Goal: Task Accomplishment & Management: Manage account settings

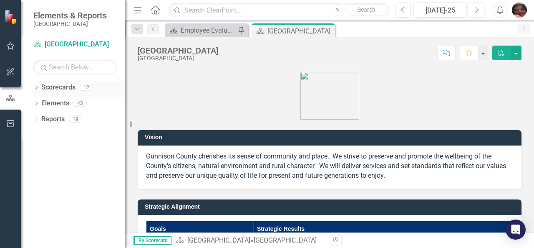
click at [35, 88] on icon "Dropdown" at bounding box center [36, 88] width 6 height 5
click at [46, 106] on link "[GEOGRAPHIC_DATA]" at bounding box center [85, 104] width 79 height 10
click at [40, 101] on icon "Dropdown" at bounding box center [41, 102] width 6 height 5
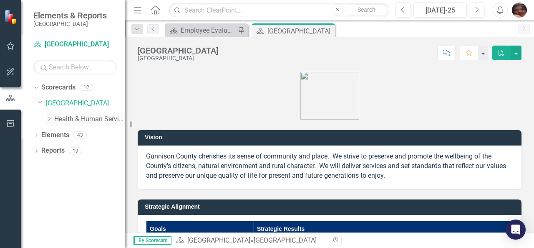
click at [53, 122] on div "Dropdown" at bounding box center [50, 119] width 8 height 7
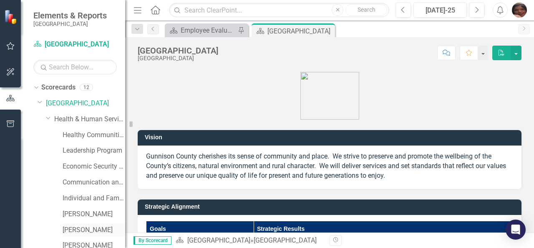
click at [96, 227] on link "[PERSON_NAME]" at bounding box center [94, 230] width 63 height 10
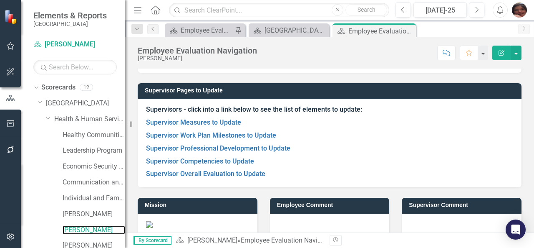
scroll to position [163, 0]
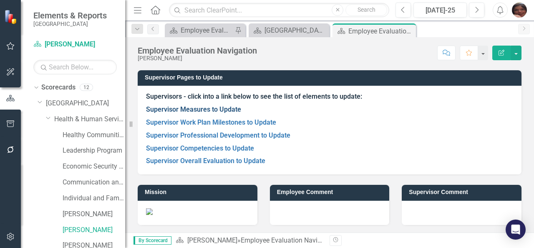
click at [172, 107] on link "Supervisor Measures to Update" at bounding box center [193, 109] width 95 height 8
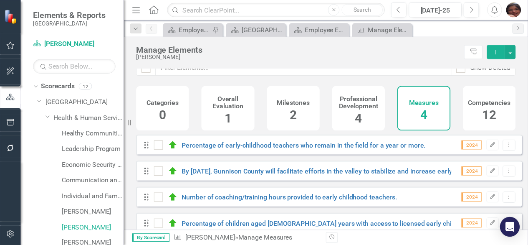
scroll to position [23, 0]
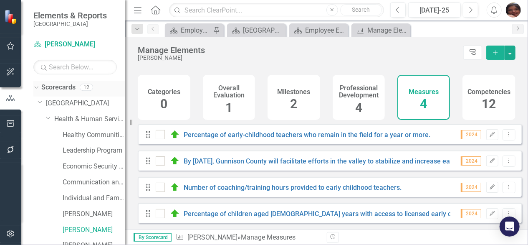
click at [38, 88] on div "Dropdown" at bounding box center [34, 87] width 7 height 6
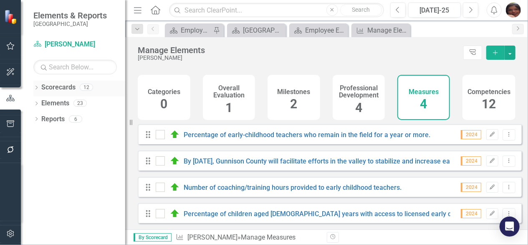
click at [38, 88] on icon "Dropdown" at bounding box center [36, 88] width 6 height 5
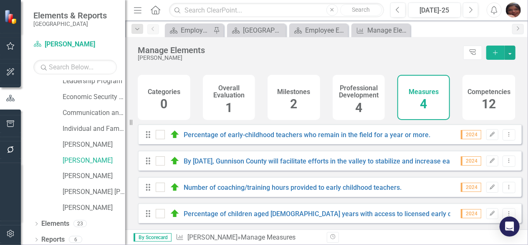
scroll to position [26, 0]
click at [225, 161] on link "By [DATE], Gunnison County will facilitate efforts in the valley to stabilize a…" at bounding box center [397, 161] width 426 height 8
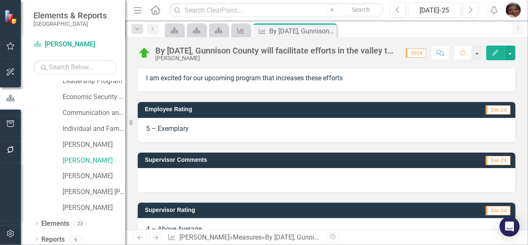
scroll to position [151, 0]
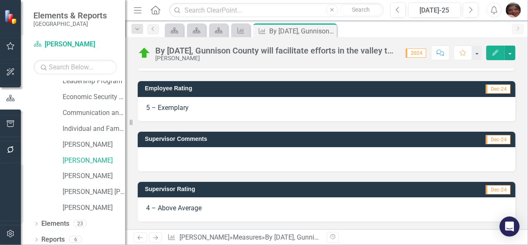
drag, startPoint x: 526, startPoint y: 124, endPoint x: 247, endPoint y: 51, distance: 288.5
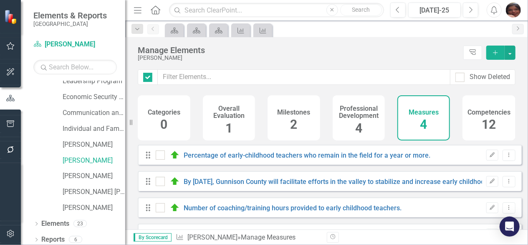
checkbox input "false"
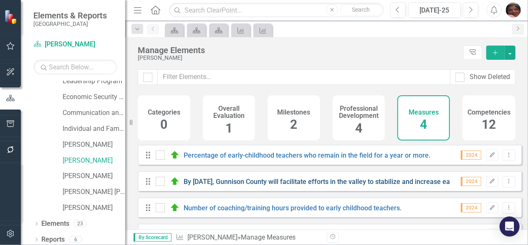
click at [267, 185] on link "By [DATE], Gunnison County will facilitate efforts in the valley to stabilize a…" at bounding box center [397, 181] width 426 height 8
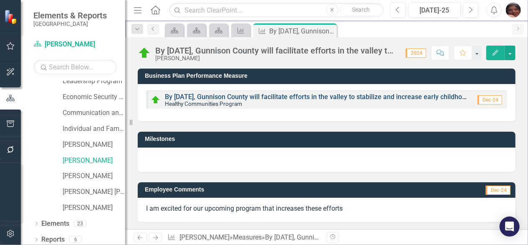
click at [431, 100] on link "By [DATE], Gunnison County will facilitate efforts in the valley to stabilize a…" at bounding box center [378, 97] width 426 height 8
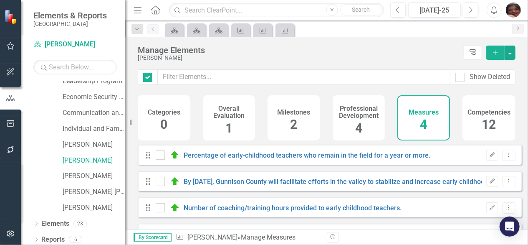
checkbox input "false"
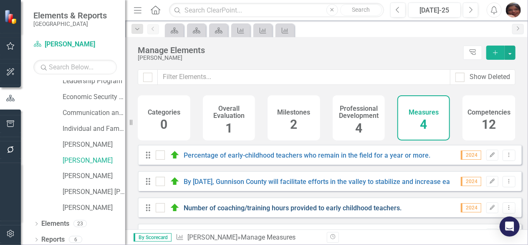
click at [286, 212] on link "Number of coaching/training hours provided to early childhood teachers." at bounding box center [293, 208] width 218 height 8
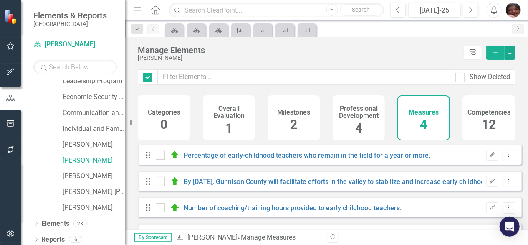
checkbox input "false"
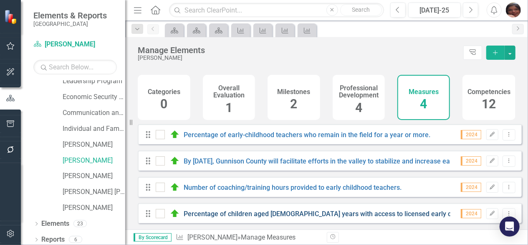
click at [298, 215] on link "Percentage of children aged [DEMOGRAPHIC_DATA] years with access to licensed ea…" at bounding box center [361, 214] width 354 height 8
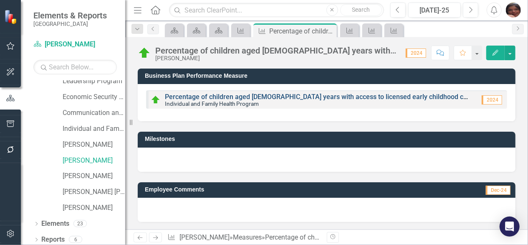
click at [291, 98] on link "Percentage of children aged [DEMOGRAPHIC_DATA] years with access to licensed ea…" at bounding box center [342, 97] width 354 height 8
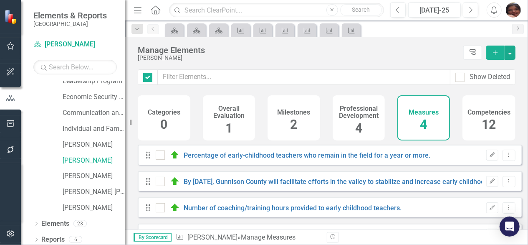
checkbox input "false"
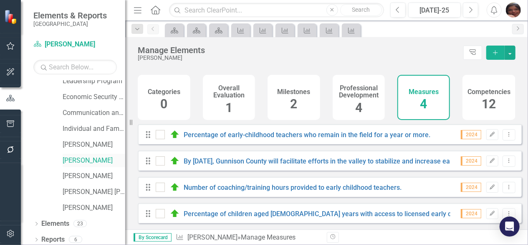
click at [96, 162] on link "[PERSON_NAME]" at bounding box center [94, 161] width 63 height 10
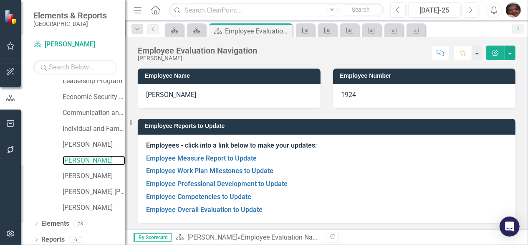
scroll to position [8, 0]
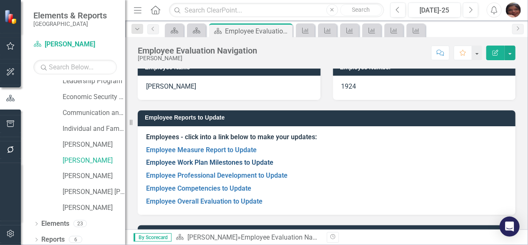
click at [164, 161] on link "Employee Work Plan Milestones to Update" at bounding box center [209, 162] width 127 height 8
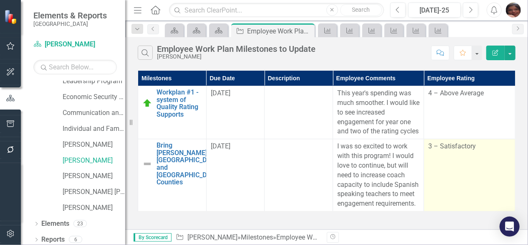
click at [473, 157] on td "3 – Satisfactory" at bounding box center [469, 175] width 91 height 72
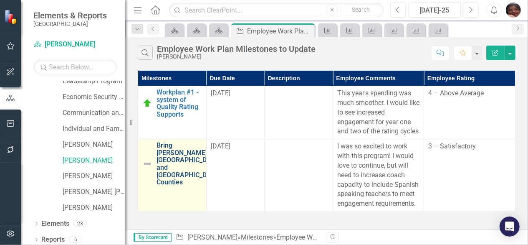
click at [182, 167] on link "Bring [PERSON_NAME] to [GEOGRAPHIC_DATA] and [GEOGRAPHIC_DATA] Counties" at bounding box center [189, 163] width 64 height 44
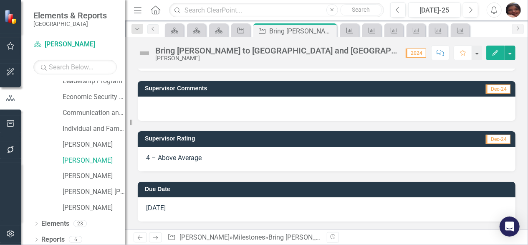
scroll to position [92, 0]
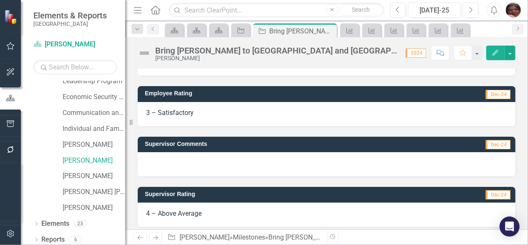
click at [494, 52] on icon "Edit" at bounding box center [496, 53] width 8 height 6
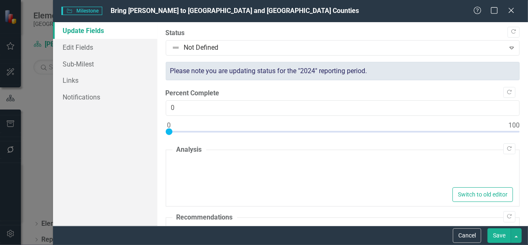
type textarea "<p>[PERSON_NAME] did the work to get [PERSON_NAME] grow into the community agai…"
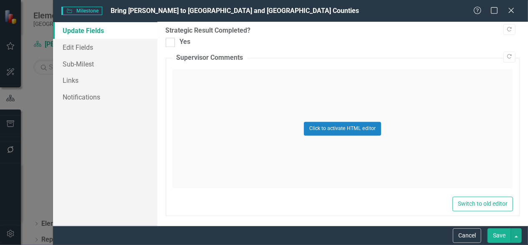
scroll to position [0, 0]
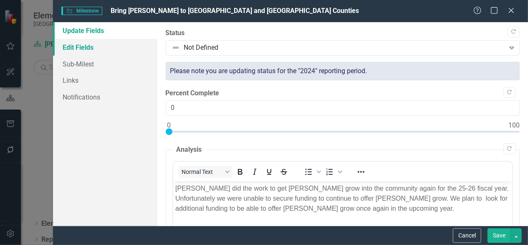
click at [86, 46] on link "Edit Fields" at bounding box center [105, 47] width 104 height 17
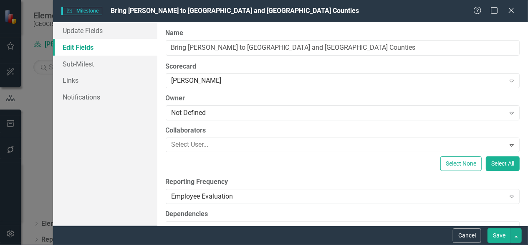
scroll to position [196, 0]
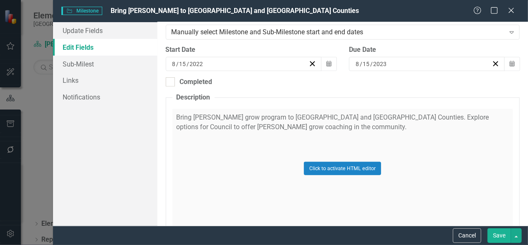
click at [270, 60] on div "[DATE]" at bounding box center [239, 64] width 137 height 8
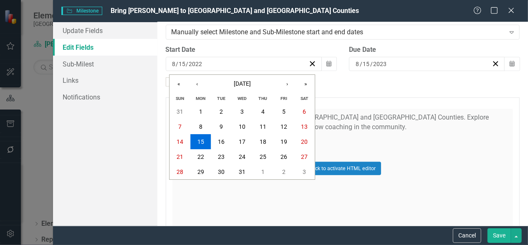
click at [200, 65] on input "2022" at bounding box center [196, 64] width 14 height 8
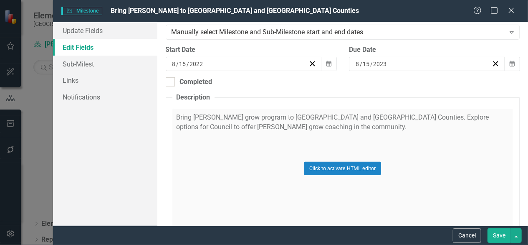
click at [204, 61] on div "[DATE]" at bounding box center [239, 64] width 137 height 8
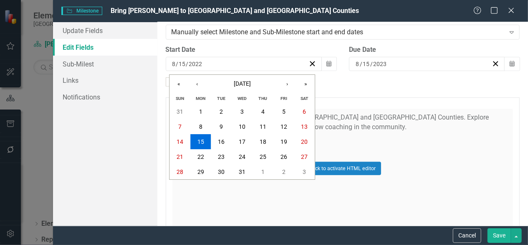
click at [200, 63] on input "2022" at bounding box center [196, 64] width 14 height 8
type input "2024"
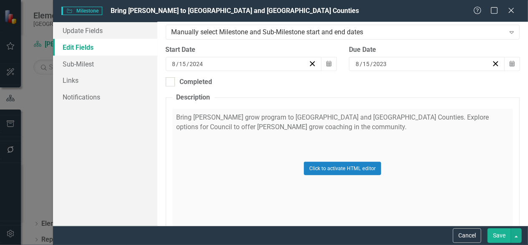
click at [388, 61] on div "[DATE]" at bounding box center [422, 64] width 137 height 8
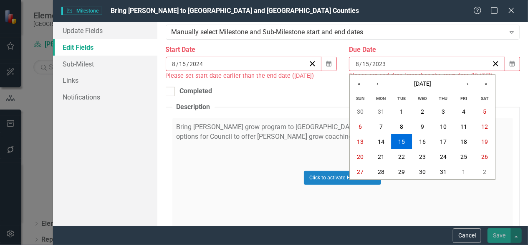
click at [383, 62] on div "[DATE] [DATE]" at bounding box center [422, 64] width 137 height 8
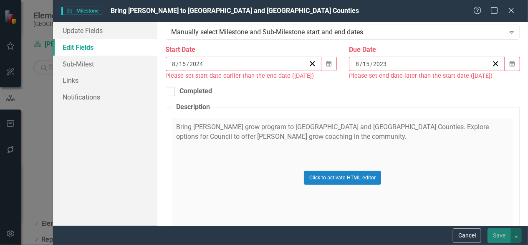
click at [383, 62] on input "2023" at bounding box center [380, 64] width 15 height 8
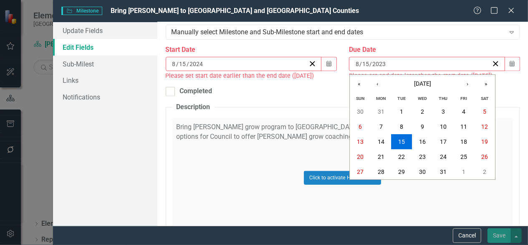
click at [381, 62] on input "2023" at bounding box center [379, 64] width 14 height 8
type input "2025"
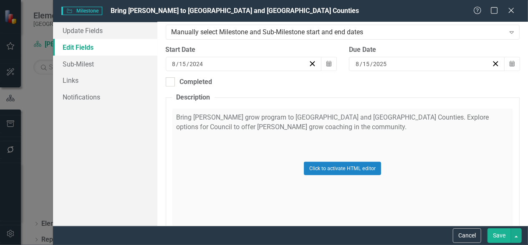
click at [497, 232] on button "Save" at bounding box center [499, 235] width 23 height 15
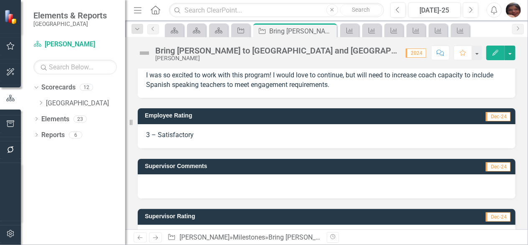
scroll to position [0, 0]
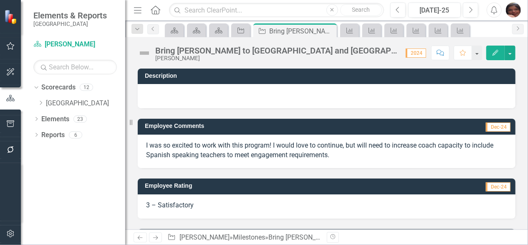
click at [497, 54] on icon "Edit" at bounding box center [496, 53] width 8 height 6
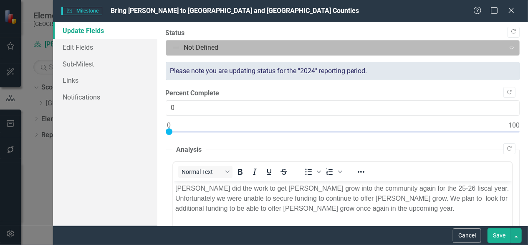
click at [217, 48] on div at bounding box center [336, 47] width 328 height 11
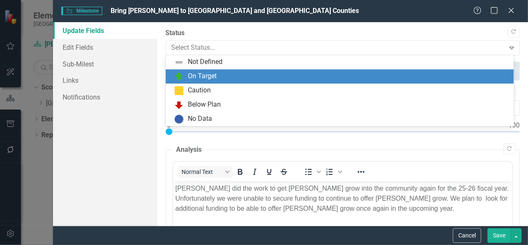
click at [209, 75] on div "On Target" at bounding box center [202, 76] width 29 height 10
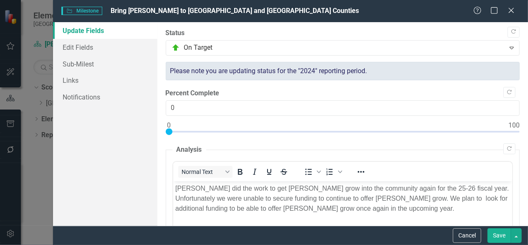
click at [507, 241] on button "Save" at bounding box center [499, 235] width 23 height 15
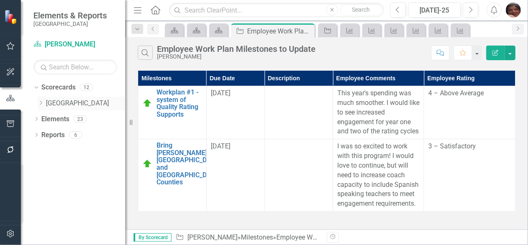
click at [51, 104] on link "[GEOGRAPHIC_DATA]" at bounding box center [85, 104] width 79 height 10
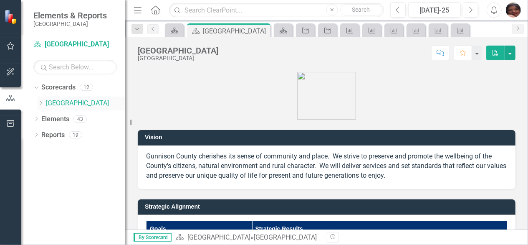
click at [39, 100] on div "Dropdown" at bounding box center [41, 103] width 6 height 7
click at [48, 119] on icon "Dropdown" at bounding box center [49, 118] width 6 height 5
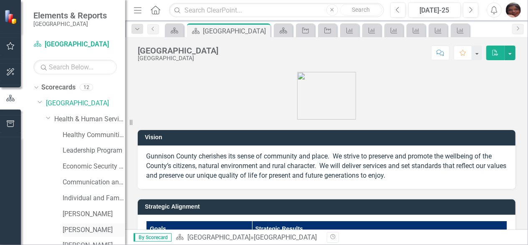
click at [79, 230] on link "[PERSON_NAME]" at bounding box center [94, 230] width 63 height 10
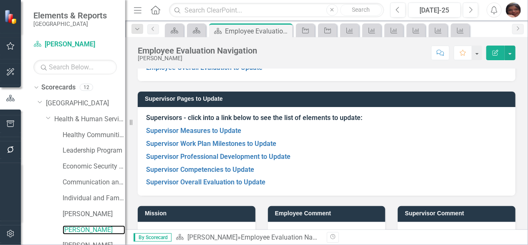
scroll to position [146, 0]
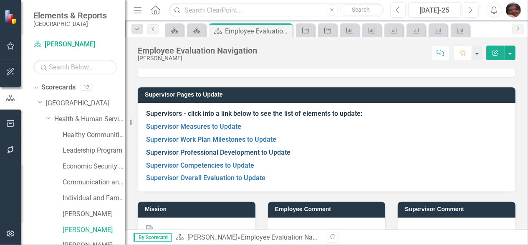
click at [169, 151] on link "Supervisor Professional Development to Update" at bounding box center [218, 152] width 144 height 8
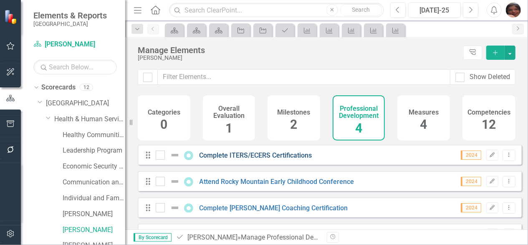
click at [275, 159] on link "Complete ITERS/ECERS Certifications" at bounding box center [256, 155] width 113 height 8
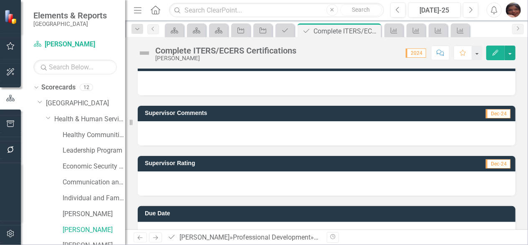
scroll to position [139, 0]
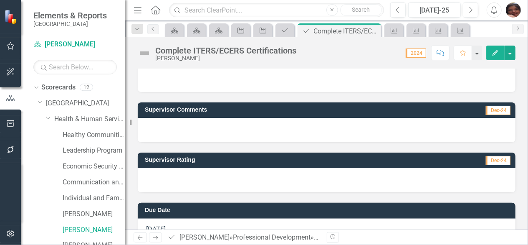
click at [450, 177] on div at bounding box center [327, 180] width 378 height 24
click at [492, 51] on button "Edit" at bounding box center [495, 52] width 18 height 15
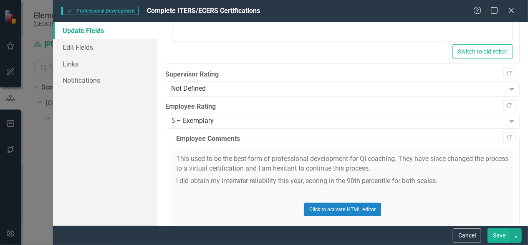
scroll to position [210, 0]
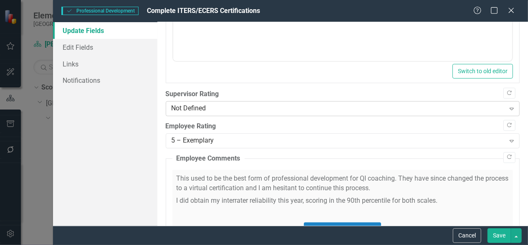
click at [488, 107] on div "Not Defined" at bounding box center [338, 109] width 333 height 10
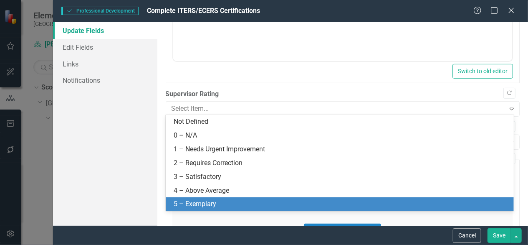
click at [342, 202] on div "5 – Exemplary" at bounding box center [341, 204] width 335 height 10
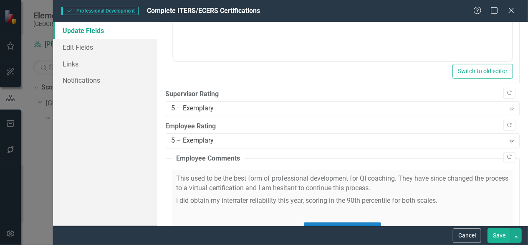
click at [501, 239] on button "Save" at bounding box center [499, 235] width 23 height 15
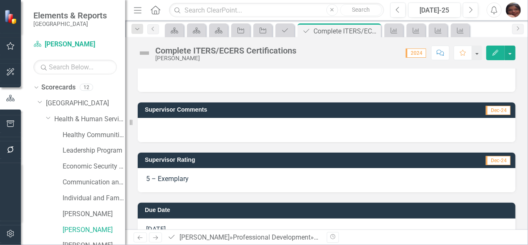
scroll to position [160, 0]
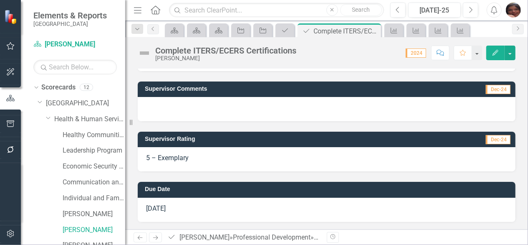
click at [495, 53] on icon "Edit" at bounding box center [496, 53] width 8 height 6
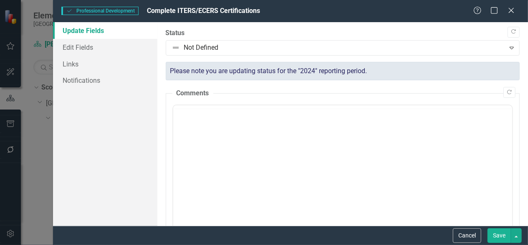
scroll to position [0, 0]
click at [87, 50] on link "Edit Fields" at bounding box center [105, 47] width 104 height 17
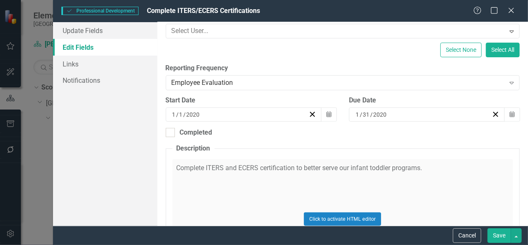
scroll to position [134, 0]
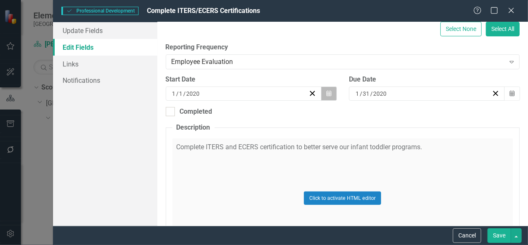
click at [321, 95] on button "Calendar" at bounding box center [329, 93] width 16 height 14
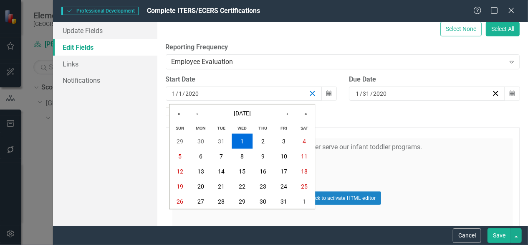
click at [310, 94] on icon "button" at bounding box center [312, 93] width 8 height 8
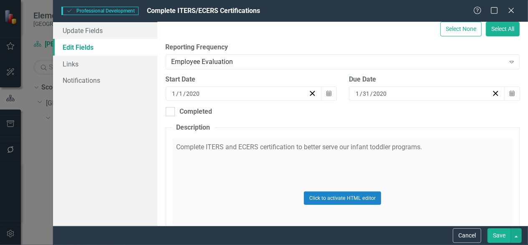
click at [252, 92] on div "[DATE]" at bounding box center [239, 93] width 137 height 8
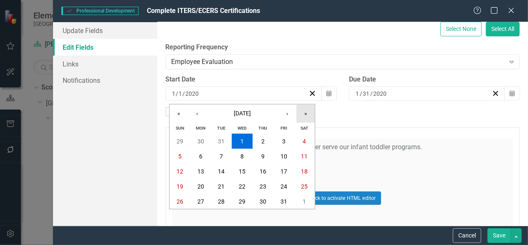
click at [310, 117] on button "»" at bounding box center [305, 113] width 18 height 18
click at [289, 114] on button "›" at bounding box center [287, 113] width 18 height 18
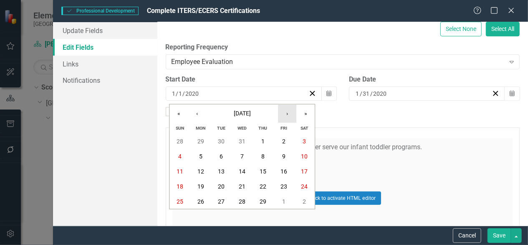
click at [289, 114] on button "›" at bounding box center [287, 113] width 18 height 18
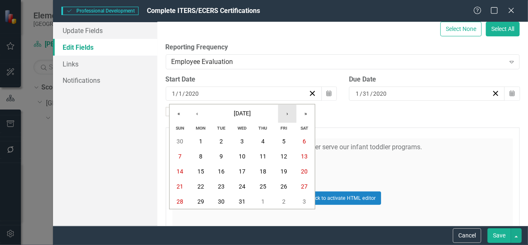
click at [289, 114] on button "›" at bounding box center [287, 113] width 18 height 18
click at [264, 174] on button "15" at bounding box center [263, 171] width 21 height 15
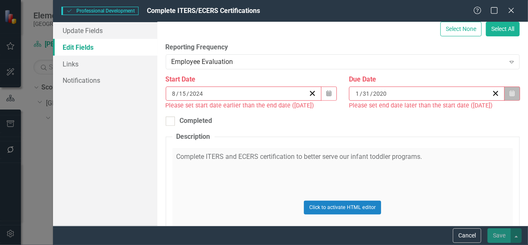
click at [510, 93] on icon "Calendar" at bounding box center [512, 94] width 5 height 6
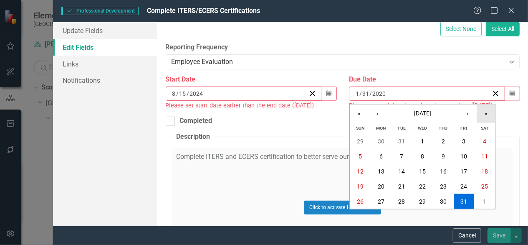
click at [488, 115] on button "»" at bounding box center [486, 113] width 18 height 18
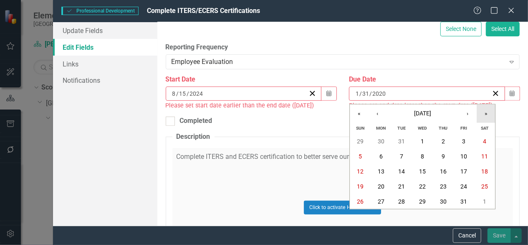
click at [488, 115] on button "»" at bounding box center [486, 113] width 18 height 18
click at [354, 116] on button "«" at bounding box center [359, 113] width 18 height 18
click at [472, 114] on button "›" at bounding box center [467, 113] width 18 height 18
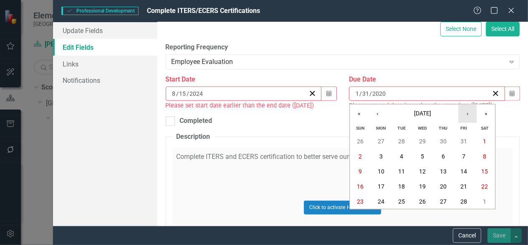
click at [472, 114] on button "›" at bounding box center [467, 113] width 18 height 18
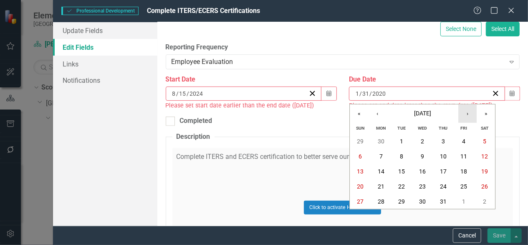
click at [472, 114] on button "›" at bounding box center [467, 113] width 18 height 18
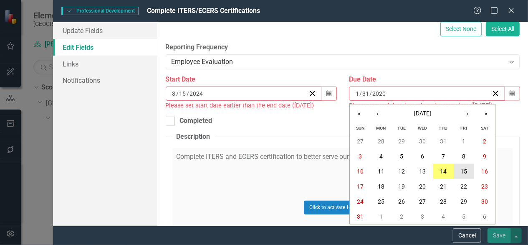
click at [457, 170] on button "15" at bounding box center [464, 171] width 21 height 15
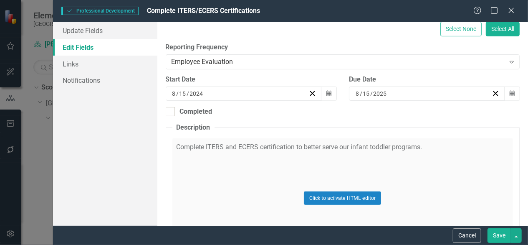
click at [502, 235] on button "Save" at bounding box center [499, 235] width 23 height 15
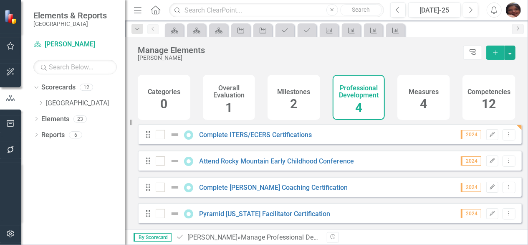
scroll to position [26, 0]
click at [497, 52] on icon "button" at bounding box center [495, 52] width 5 height 5
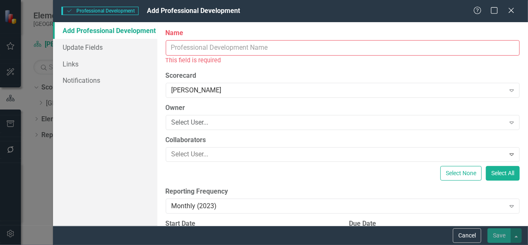
click at [212, 48] on input "Name" at bounding box center [343, 47] width 354 height 15
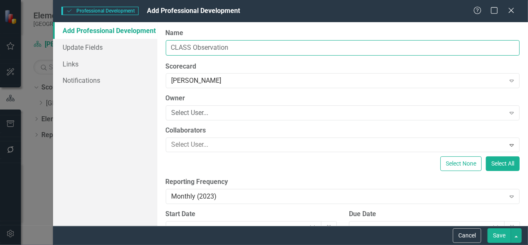
type input "CLASS Observation"
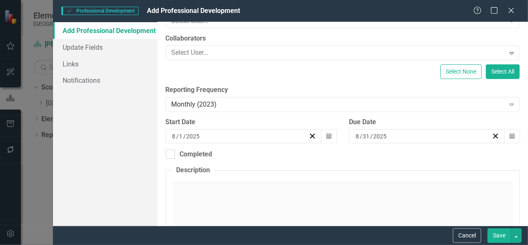
scroll to position [116, 0]
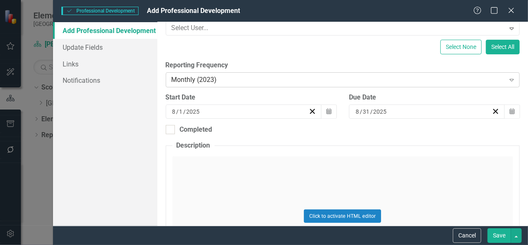
click at [488, 78] on div "Monthly (2023)" at bounding box center [338, 80] width 333 height 10
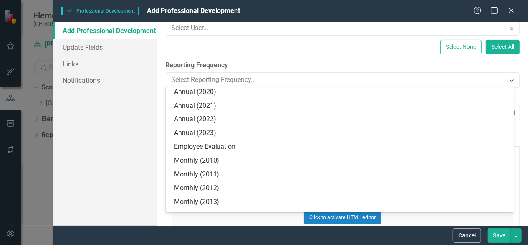
scroll to position [156, 0]
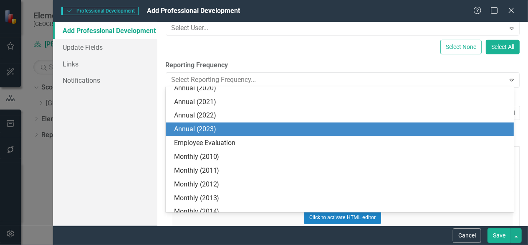
click at [462, 131] on div "Annual (2023)" at bounding box center [341, 129] width 335 height 10
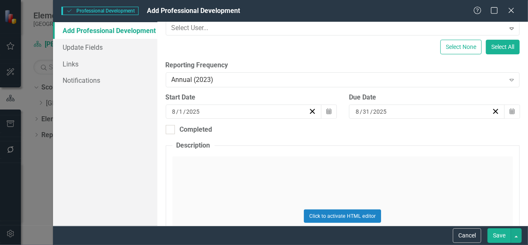
click at [256, 177] on div "Click to activate HTML editor" at bounding box center [342, 215] width 341 height 119
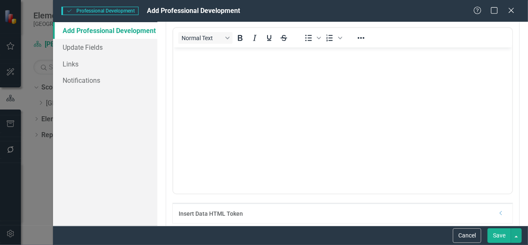
scroll to position [200, 0]
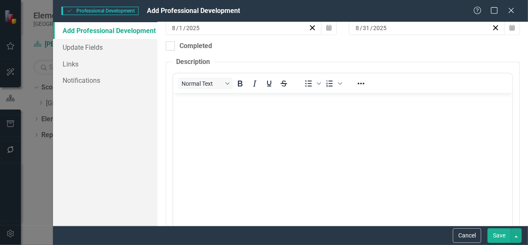
drag, startPoint x: 523, startPoint y: 70, endPoint x: 310, endPoint y: 15, distance: 220.7
click at [385, 161] on body "Rich Text Area. Press ALT-0 for help." at bounding box center [342, 155] width 339 height 125
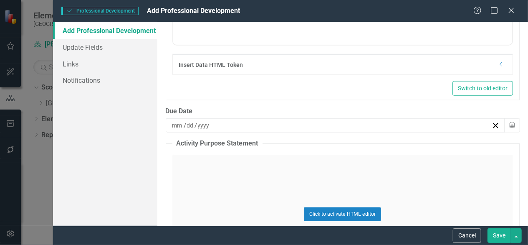
scroll to position [396, 0]
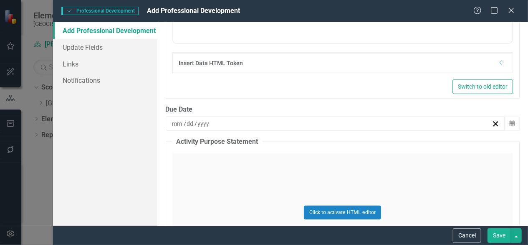
click at [437, 124] on div "/ /" at bounding box center [331, 123] width 321 height 8
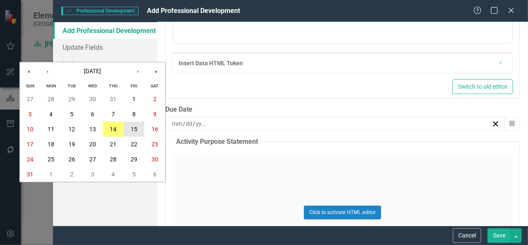
click at [140, 129] on button "15" at bounding box center [134, 128] width 21 height 15
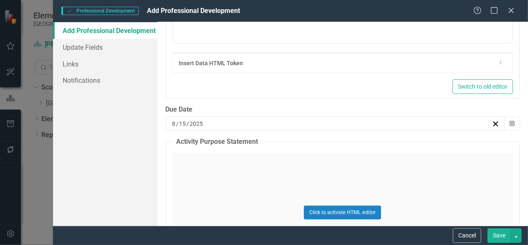
click at [199, 117] on div "[DATE]" at bounding box center [335, 123] width 339 height 14
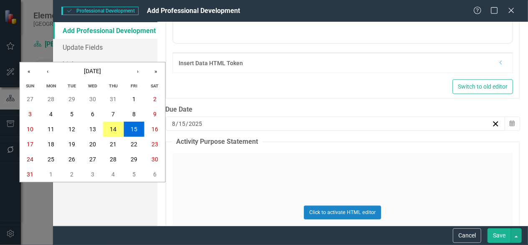
click at [203, 121] on div "[DATE] [DATE]" at bounding box center [331, 123] width 321 height 8
click at [152, 71] on button "»" at bounding box center [156, 71] width 18 height 18
click at [152, 131] on abbr "15" at bounding box center [155, 129] width 7 height 7
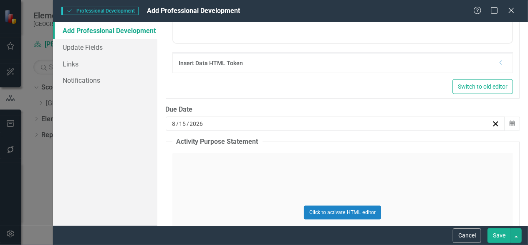
click at [498, 230] on button "Save" at bounding box center [499, 235] width 23 height 15
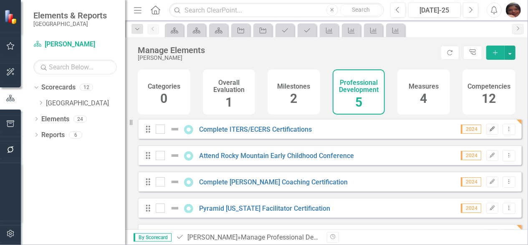
click at [489, 131] on icon "Edit" at bounding box center [492, 128] width 6 height 5
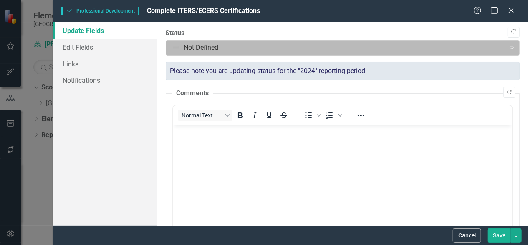
scroll to position [0, 0]
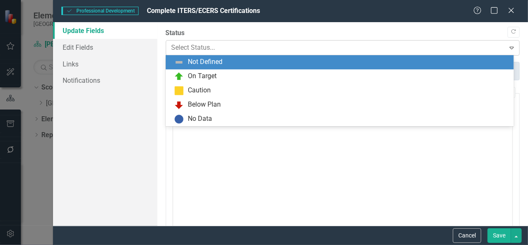
click at [239, 46] on div at bounding box center [336, 47] width 328 height 11
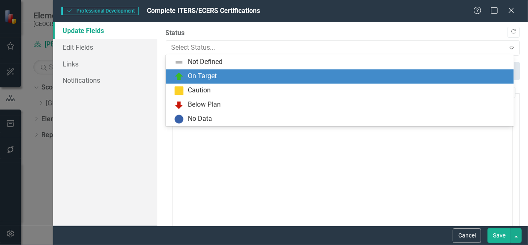
click at [215, 75] on div "On Target" at bounding box center [202, 76] width 29 height 10
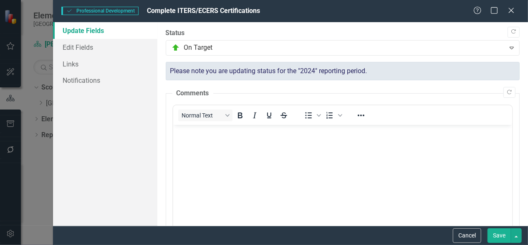
click at [500, 235] on button "Save" at bounding box center [499, 235] width 23 height 15
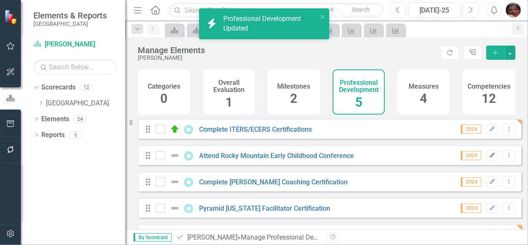
click at [490, 158] on icon "Edit" at bounding box center [492, 155] width 6 height 5
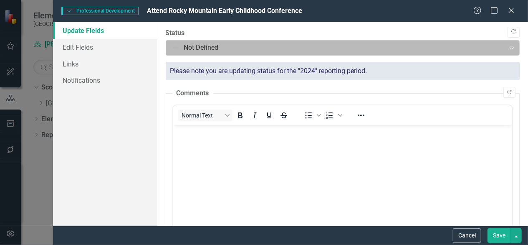
click at [304, 50] on div at bounding box center [336, 47] width 328 height 11
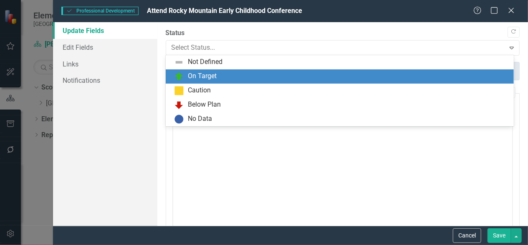
click at [287, 78] on div "On Target" at bounding box center [341, 76] width 335 height 10
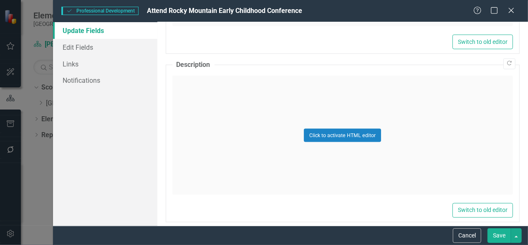
scroll to position [647, 0]
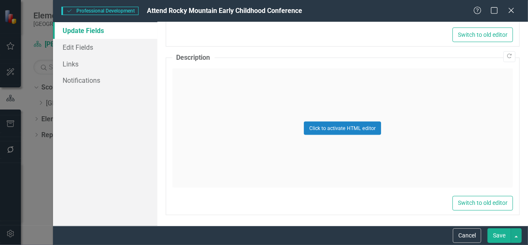
click at [503, 232] on button "Save" at bounding box center [499, 235] width 23 height 15
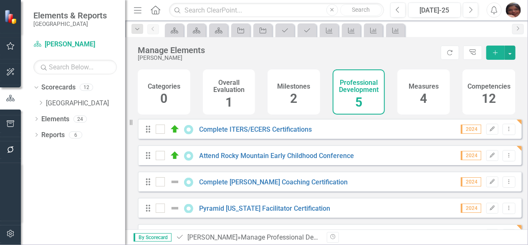
scroll to position [53, 0]
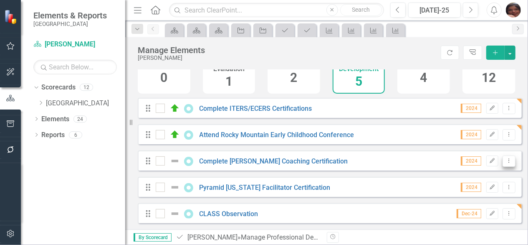
click at [505, 159] on icon "Dropdown Menu" at bounding box center [508, 160] width 7 height 5
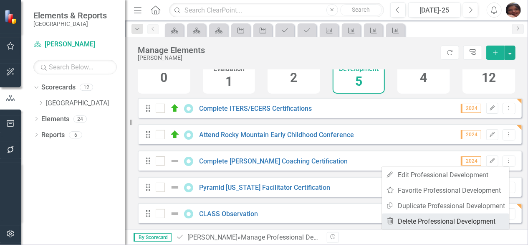
click at [452, 221] on link "Trash Delete Professional Development" at bounding box center [445, 220] width 127 height 15
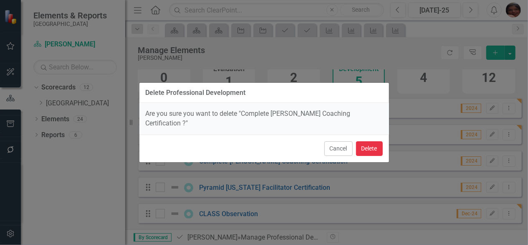
click at [370, 141] on button "Delete" at bounding box center [369, 148] width 27 height 15
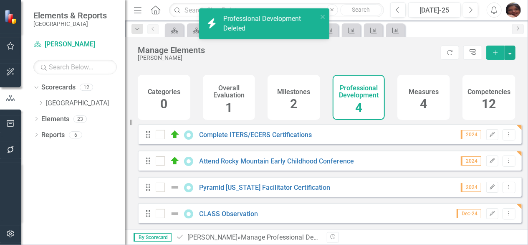
scroll to position [26, 0]
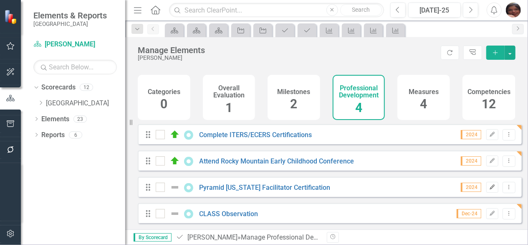
click at [486, 190] on button "Edit" at bounding box center [492, 187] width 12 height 11
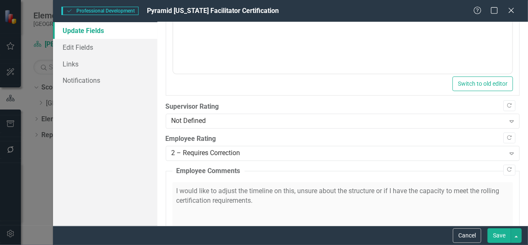
scroll to position [195, 0]
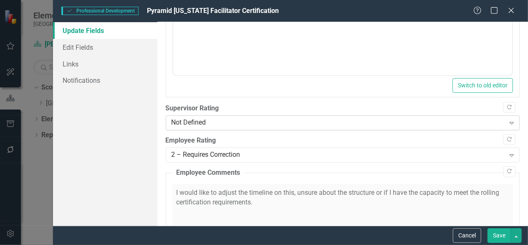
click at [487, 119] on div "Not Defined" at bounding box center [338, 123] width 333 height 10
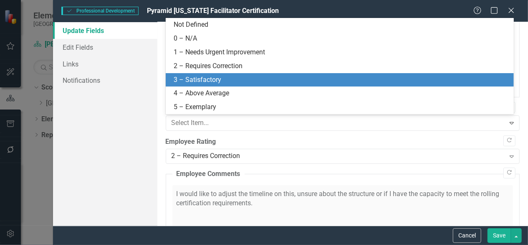
click at [356, 81] on div "3 – Satisfactory" at bounding box center [341, 80] width 335 height 10
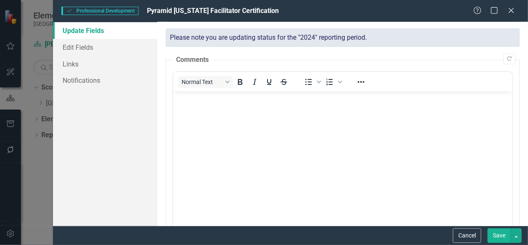
scroll to position [42, 0]
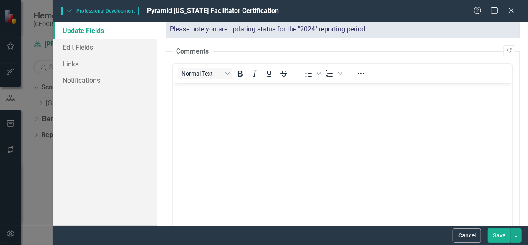
click at [462, 109] on body "Rich Text Area. Press ALT-0 for help." at bounding box center [342, 145] width 339 height 125
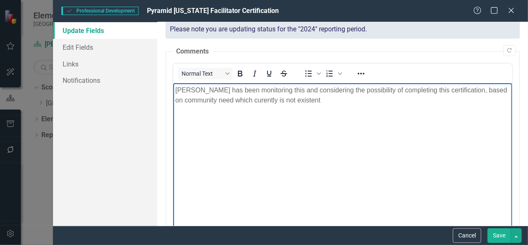
click at [251, 100] on p "[PERSON_NAME] has been monitoring this and considering the possibility of compl…" at bounding box center [342, 95] width 335 height 20
click at [502, 234] on button "Save" at bounding box center [499, 235] width 23 height 15
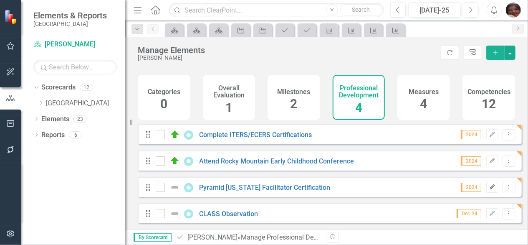
click at [489, 188] on icon "Edit" at bounding box center [492, 186] width 6 height 5
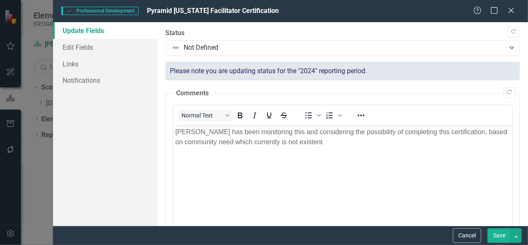
scroll to position [0, 0]
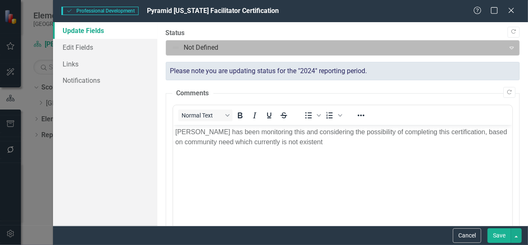
click at [201, 50] on div at bounding box center [336, 47] width 328 height 11
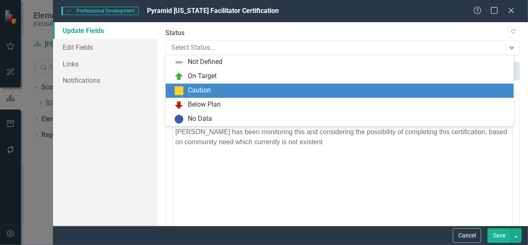
click at [202, 87] on div "Caution" at bounding box center [199, 91] width 23 height 10
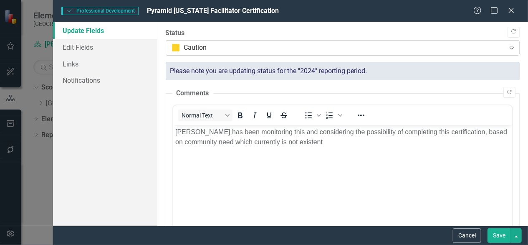
click at [359, 49] on div at bounding box center [336, 47] width 328 height 11
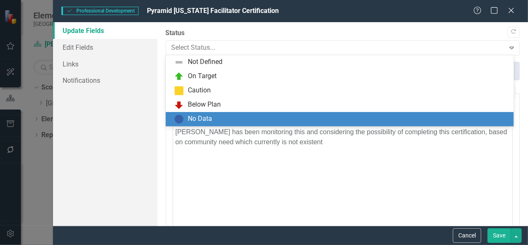
click at [249, 119] on div "No Data" at bounding box center [341, 119] width 335 height 10
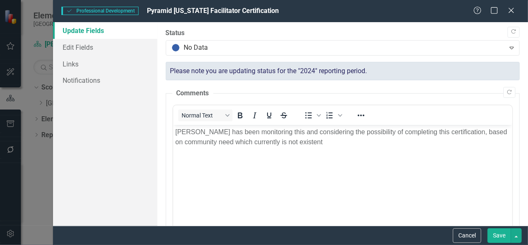
click at [502, 237] on button "Save" at bounding box center [499, 235] width 23 height 15
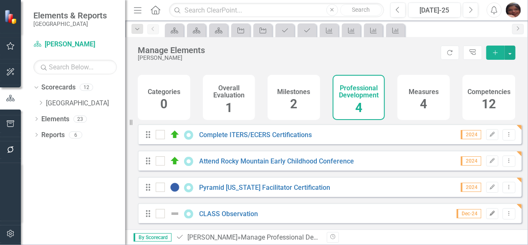
click at [487, 216] on button "Edit" at bounding box center [492, 213] width 12 height 11
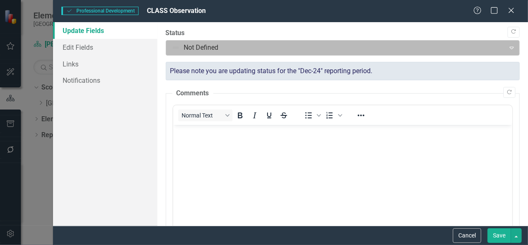
click at [191, 44] on div at bounding box center [336, 47] width 328 height 11
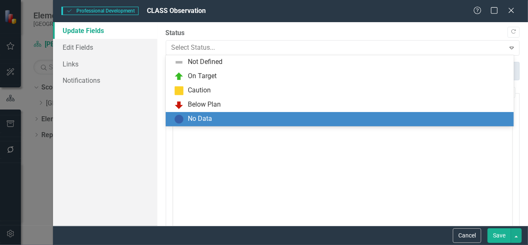
click at [200, 123] on div "No Data" at bounding box center [200, 119] width 24 height 10
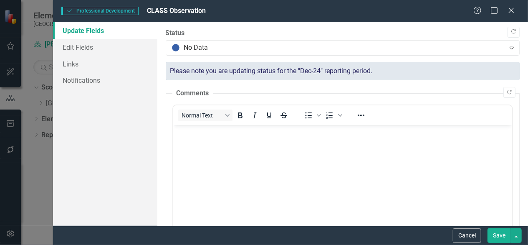
click at [503, 235] on button "Save" at bounding box center [499, 235] width 23 height 15
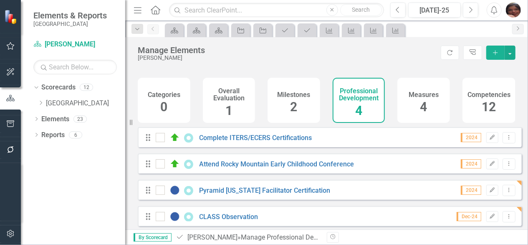
scroll to position [26, 0]
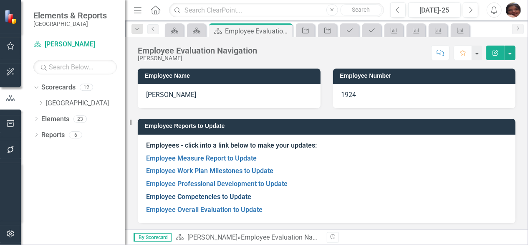
click at [217, 199] on link "Employee Competencies to Update" at bounding box center [198, 196] width 105 height 8
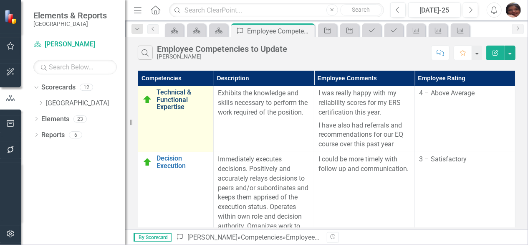
click at [165, 99] on link "Technical & Functional Expertise" at bounding box center [183, 99] width 53 height 22
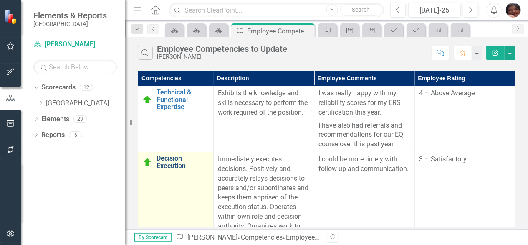
click at [177, 162] on link "Decision Execution" at bounding box center [183, 161] width 53 height 15
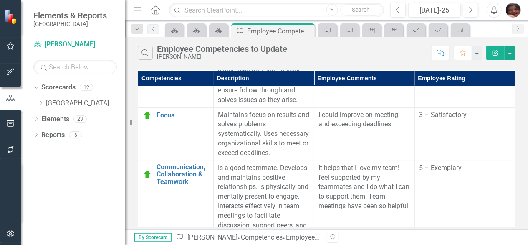
scroll to position [145, 0]
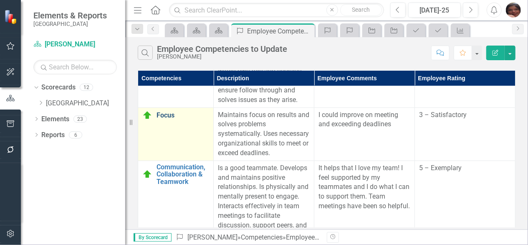
click at [159, 115] on link "Focus" at bounding box center [183, 115] width 53 height 8
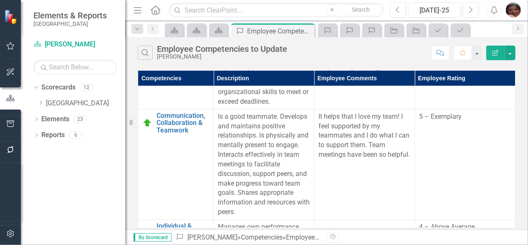
scroll to position [199, 0]
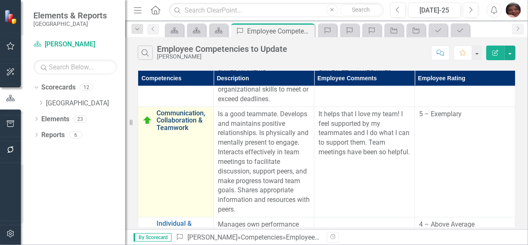
click at [182, 120] on link "Communication, Collaboration & Teamwork" at bounding box center [183, 120] width 53 height 22
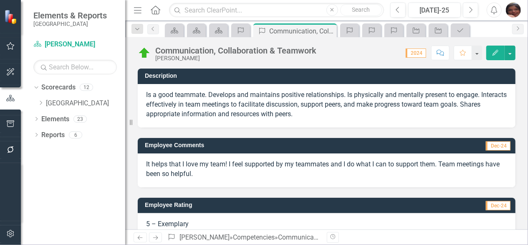
click at [494, 56] on button "Edit" at bounding box center [495, 52] width 18 height 15
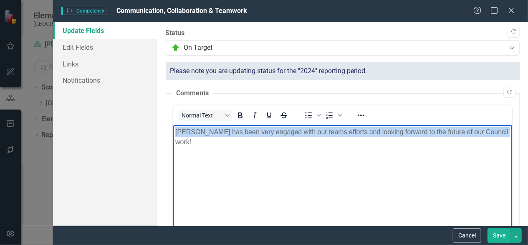
drag, startPoint x: 494, startPoint y: 134, endPoint x: 280, endPoint y: 267, distance: 251.8
click at [173, 142] on html "[PERSON_NAME] has been very engaged with our teams efforts and looking forward …" at bounding box center [342, 187] width 339 height 125
copy p "[PERSON_NAME] has been very engaged with our teams efforts and looking forward …"
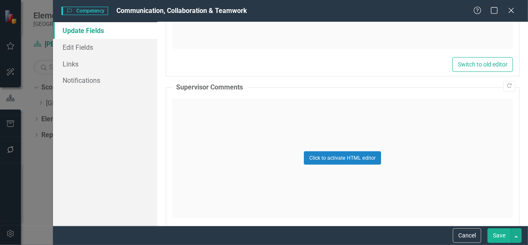
scroll to position [454, 0]
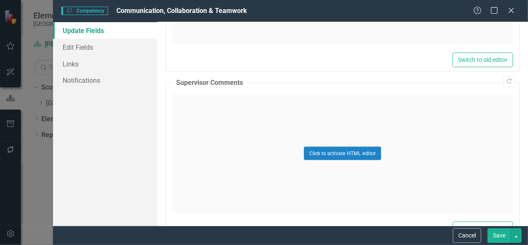
click at [298, 114] on div "Click to activate HTML editor" at bounding box center [342, 153] width 341 height 119
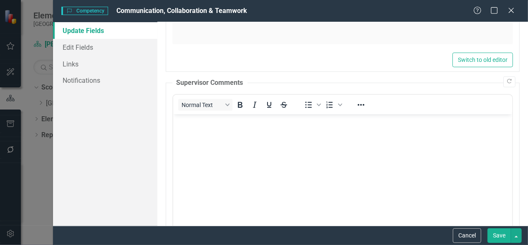
scroll to position [0, 0]
click at [295, 131] on body "Rich Text Area. Press ALT-0 for help." at bounding box center [342, 176] width 339 height 125
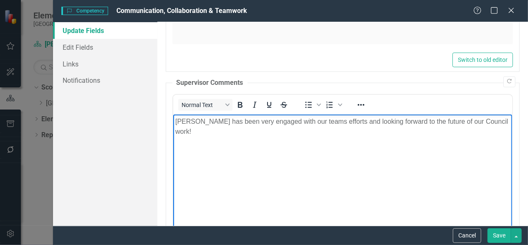
click at [502, 233] on button "Save" at bounding box center [499, 235] width 23 height 15
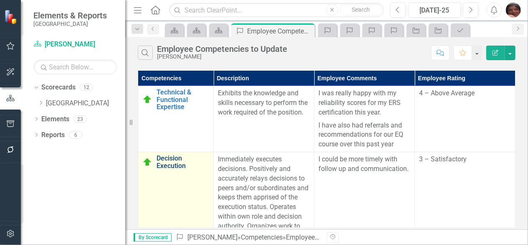
click at [166, 162] on link "Decision Execution" at bounding box center [183, 161] width 53 height 15
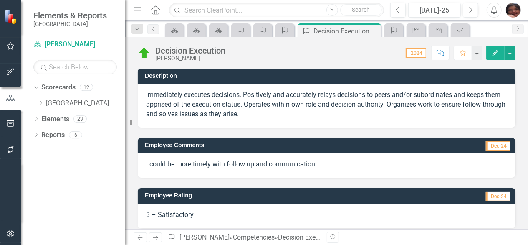
click at [494, 52] on icon "Edit" at bounding box center [496, 53] width 8 height 6
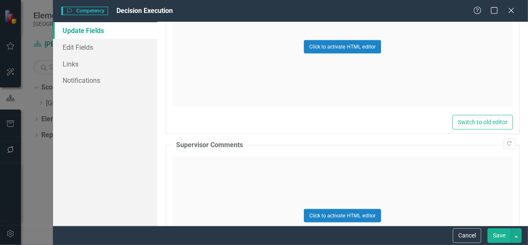
scroll to position [423, 0]
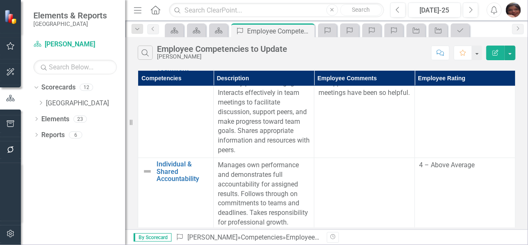
scroll to position [266, 0]
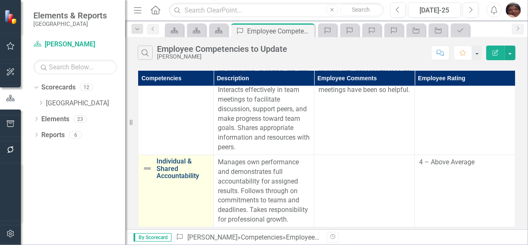
click at [184, 158] on link "Individual & Shared Accountability" at bounding box center [183, 168] width 53 height 22
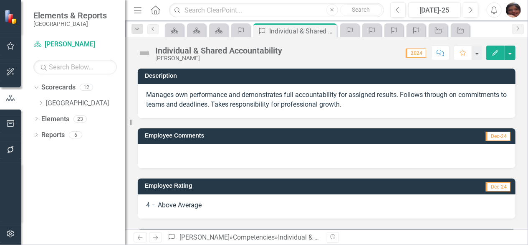
click at [496, 52] on icon "button" at bounding box center [496, 53] width 6 height 6
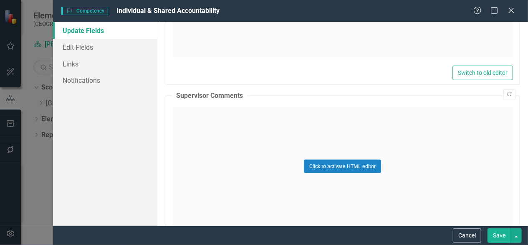
scroll to position [441, 0]
click at [408, 137] on div "Click to activate HTML editor" at bounding box center [342, 166] width 341 height 119
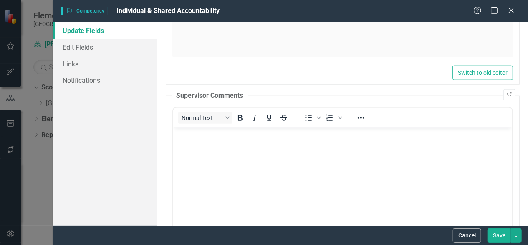
scroll to position [0, 0]
click at [392, 157] on body "Rich Text Area. Press ALT-0 for help." at bounding box center [342, 189] width 339 height 125
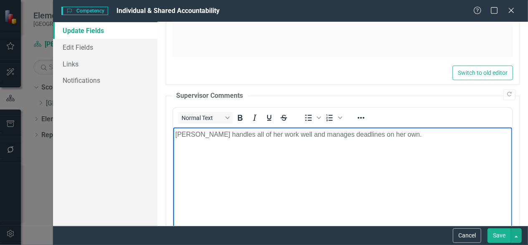
click at [505, 241] on button "Save" at bounding box center [499, 235] width 23 height 15
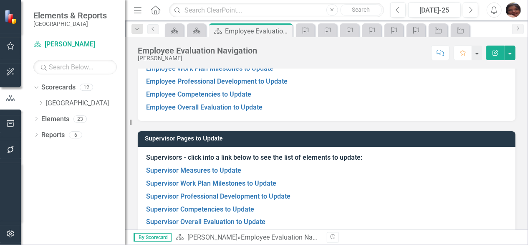
scroll to position [166, 0]
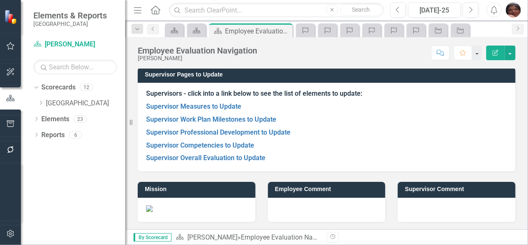
click at [188, 162] on p "Supervisor Overall Evaluation to Update" at bounding box center [326, 157] width 361 height 11
click at [189, 161] on link "Supervisor Overall Evaluation to Update" at bounding box center [205, 158] width 119 height 8
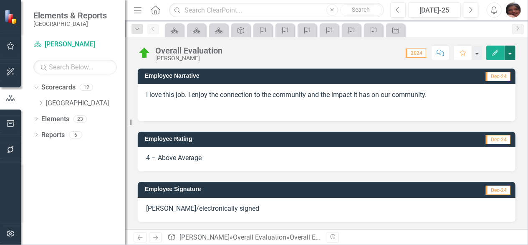
click at [508, 56] on button "button" at bounding box center [510, 52] width 11 height 15
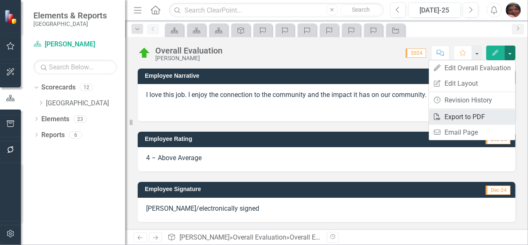
click at [473, 113] on link "PDF Export to PDF" at bounding box center [472, 116] width 86 height 15
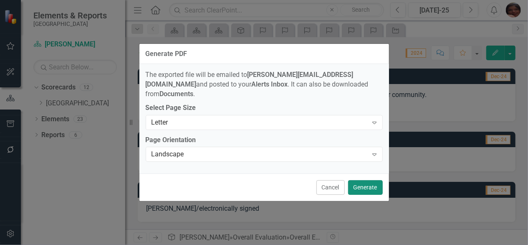
click at [372, 188] on button "Generate" at bounding box center [365, 187] width 35 height 15
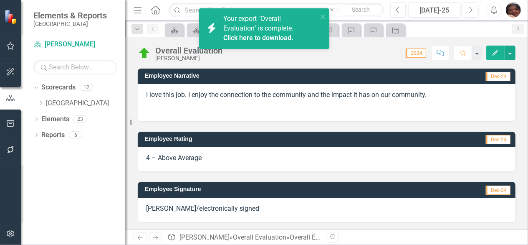
click at [274, 37] on link "Click here to download." at bounding box center [258, 38] width 70 height 8
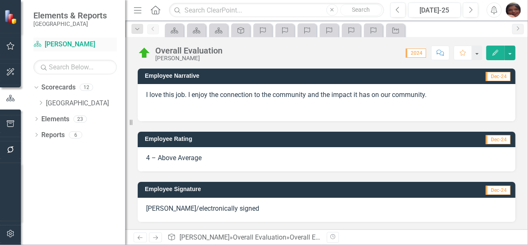
click at [63, 46] on link "Scorecard [PERSON_NAME]" at bounding box center [74, 45] width 83 height 10
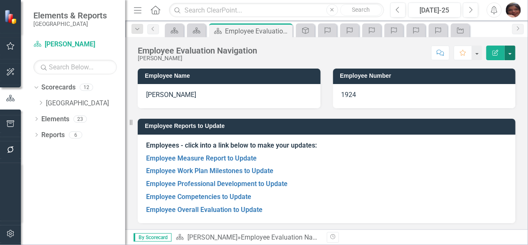
click at [508, 52] on button "button" at bounding box center [510, 52] width 11 height 15
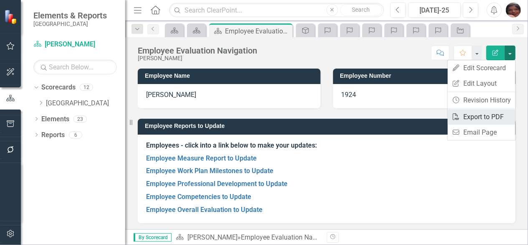
click at [495, 112] on link "PDF Export to PDF" at bounding box center [482, 116] width 68 height 15
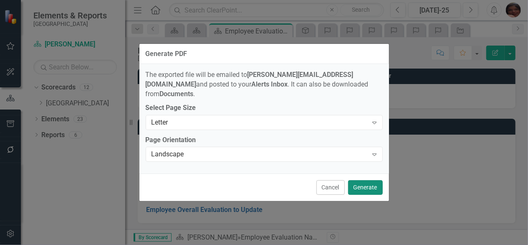
click at [373, 187] on button "Generate" at bounding box center [365, 187] width 35 height 15
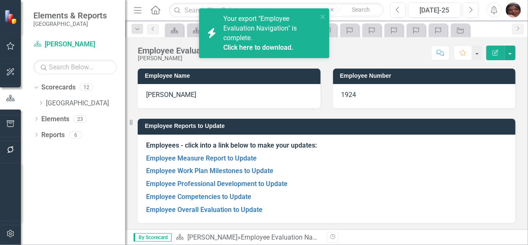
click at [267, 48] on link "Click here to download." at bounding box center [258, 47] width 70 height 8
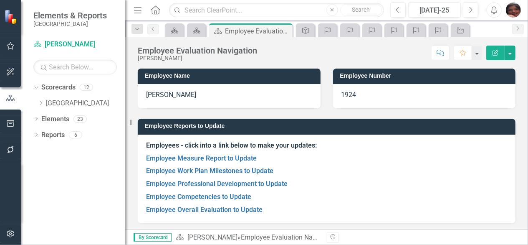
scroll to position [166, 0]
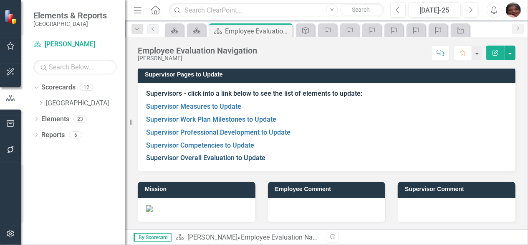
click at [187, 158] on link "Supervisor Overall Evaluation to Update" at bounding box center [205, 158] width 119 height 8
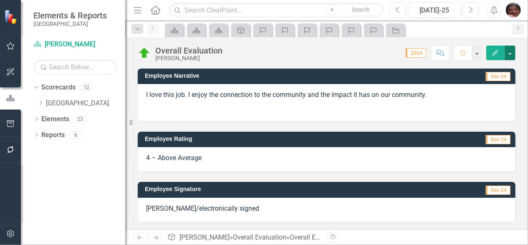
click at [508, 54] on button "button" at bounding box center [510, 52] width 11 height 15
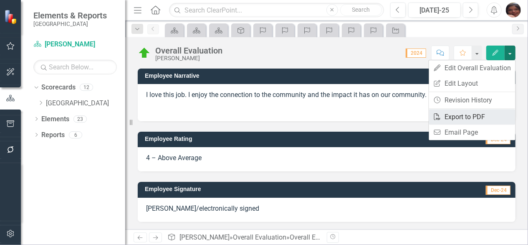
click at [460, 114] on link "PDF Export to PDF" at bounding box center [472, 116] width 86 height 15
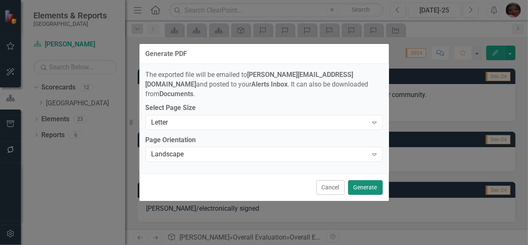
click at [373, 186] on button "Generate" at bounding box center [365, 187] width 35 height 15
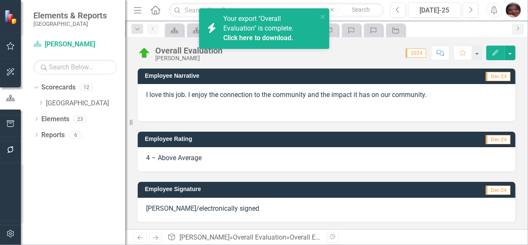
click at [270, 32] on div "Your export "Overall Evaluation" is complete. Click here to download." at bounding box center [270, 28] width 94 height 29
